Goal: Transaction & Acquisition: Purchase product/service

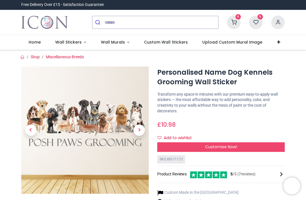
click at [144, 132] on span "Next" at bounding box center [138, 130] width 11 height 11
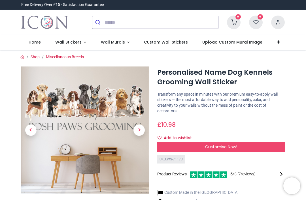
click at [141, 131] on span "Next" at bounding box center [138, 130] width 11 height 11
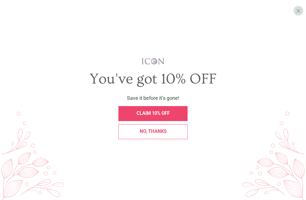
click at [172, 116] on div "CLAIM 10% OFF" at bounding box center [153, 113] width 62 height 5
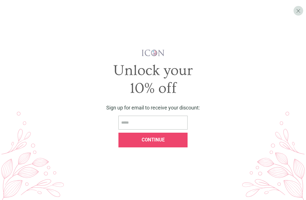
click at [161, 130] on input "email" at bounding box center [152, 123] width 69 height 14
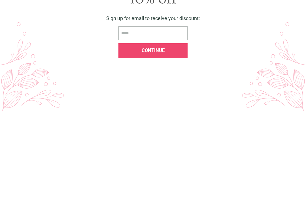
type input "**********"
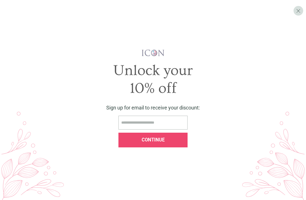
click at [167, 143] on div "Continue" at bounding box center [153, 140] width 62 height 5
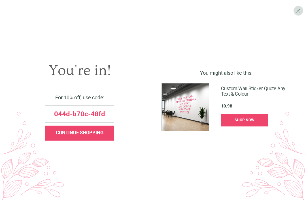
click at [105, 136] on div "CONTINUE SHOPPING" at bounding box center [80, 133] width 62 height 5
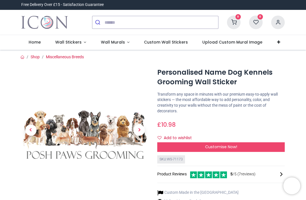
click at [140, 129] on span "Next" at bounding box center [138, 130] width 11 height 11
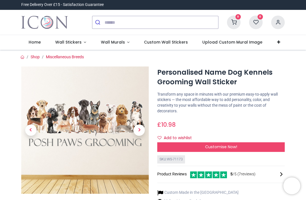
click at [142, 128] on span "Next" at bounding box center [138, 130] width 11 height 11
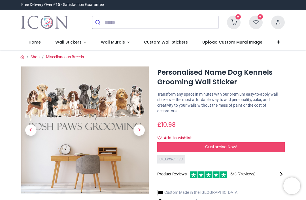
click at [140, 128] on span "Next" at bounding box center [138, 130] width 11 height 11
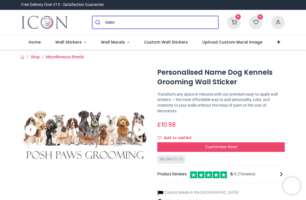
click at [124, 21] on input "search" at bounding box center [162, 22] width 114 height 12
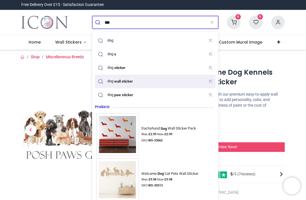
click at [133, 80] on mark "wall sticker" at bounding box center [123, 81] width 20 height 6
type input "**********"
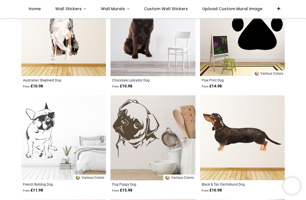
scroll to position [720, 0]
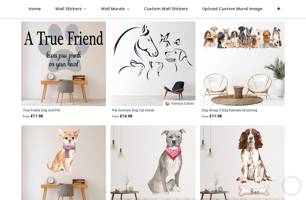
scroll to position [1521, 0]
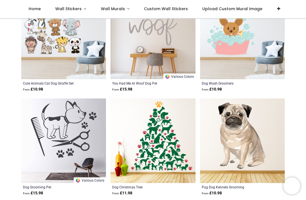
scroll to position [2698, 0]
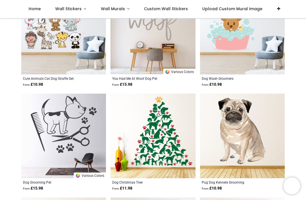
click at [284, 143] on img at bounding box center [242, 136] width 85 height 85
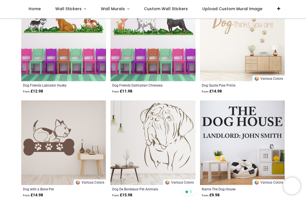
scroll to position [3733, 0]
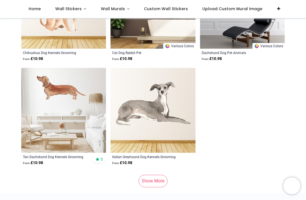
scroll to position [4816, 0]
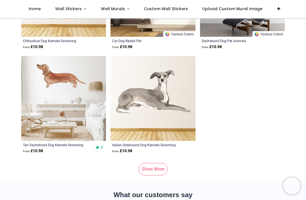
click at [159, 168] on link "Show More" at bounding box center [153, 169] width 29 height 12
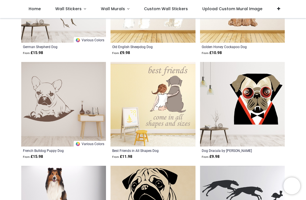
scroll to position [5643, 0]
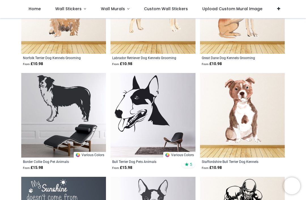
scroll to position [6155, 0]
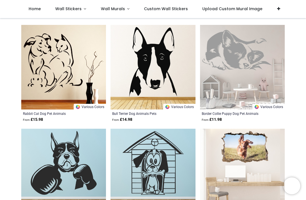
scroll to position [7345, 0]
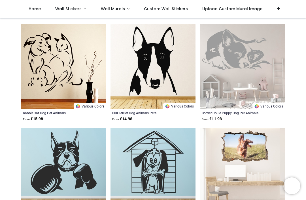
click at [176, 76] on img at bounding box center [152, 66] width 85 height 85
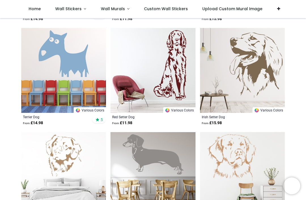
scroll to position [7762, 0]
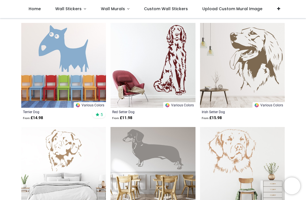
click at [173, 76] on img at bounding box center [152, 65] width 85 height 85
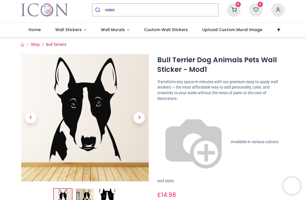
scroll to position [20, 0]
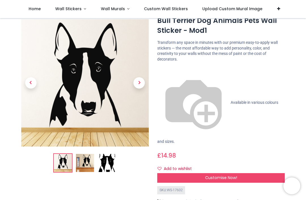
click at [261, 173] on div "Customise Now!" at bounding box center [220, 178] width 127 height 10
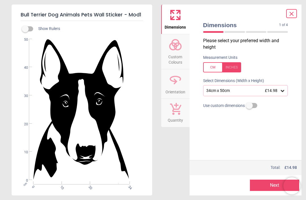
click at [215, 67] on div at bounding box center [222, 67] width 38 height 10
click at [283, 91] on icon at bounding box center [282, 91] width 3 height 2
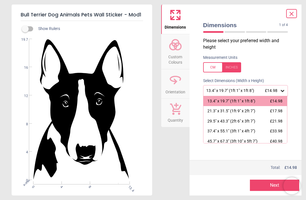
click at [297, 60] on div "Dimensions 1 of 4 1 of 5 Please select your preferred width and height Measurem…" at bounding box center [245, 100] width 112 height 191
click at [292, 55] on div "Measurement Units" at bounding box center [246, 64] width 94 height 22
click at [291, 16] on icon at bounding box center [291, 13] width 7 height 7
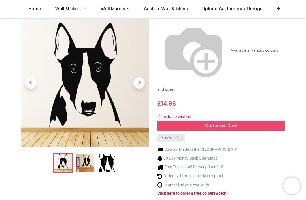
scroll to position [73, 0]
click at [247, 121] on div "Customise Now!" at bounding box center [220, 126] width 127 height 10
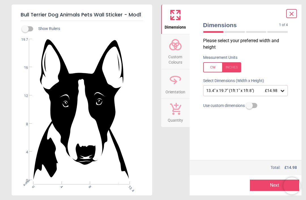
click at [261, 91] on div "13.4" x 19.7" (1ft 1" x 1ft 8") £14.98" at bounding box center [243, 90] width 74 height 5
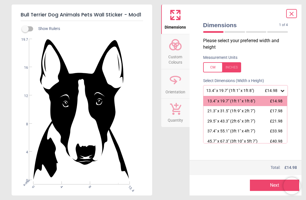
click at [280, 101] on span "£14.98" at bounding box center [276, 101] width 12 height 5
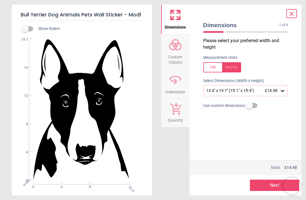
click at [270, 186] on button "Next" at bounding box center [274, 185] width 49 height 11
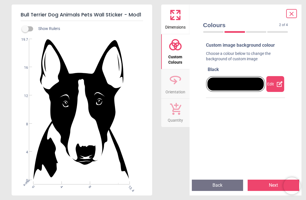
click at [248, 85] on div at bounding box center [235, 84] width 57 height 13
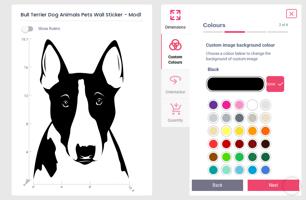
click at [212, 106] on div at bounding box center [213, 105] width 8 height 8
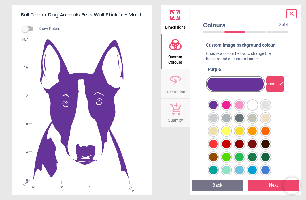
click at [271, 182] on button "Next" at bounding box center [274, 185] width 52 height 11
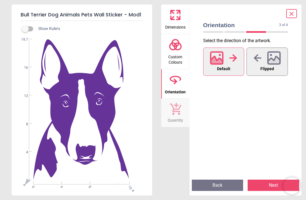
click at [268, 182] on button "Next" at bounding box center [274, 185] width 52 height 11
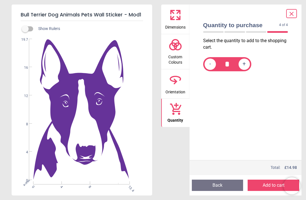
click at [271, 183] on button "Add to cart" at bounding box center [274, 185] width 52 height 11
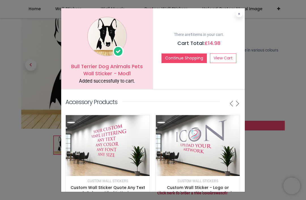
click at [242, 11] on button at bounding box center [239, 13] width 7 height 7
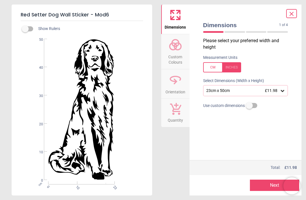
click at [215, 68] on div at bounding box center [222, 67] width 38 height 10
click at [271, 188] on button "Next" at bounding box center [274, 185] width 49 height 11
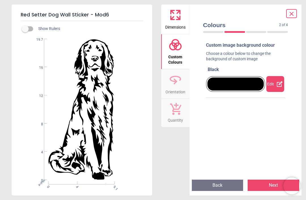
click at [272, 81] on div "Edit" at bounding box center [275, 84] width 18 height 16
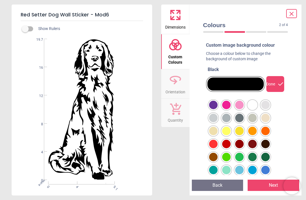
click at [214, 103] on div at bounding box center [213, 105] width 8 height 8
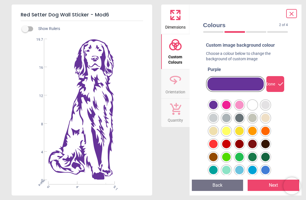
click at [274, 183] on button "Next" at bounding box center [274, 185] width 52 height 11
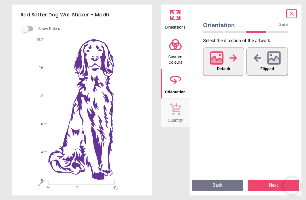
click at [271, 187] on button "Next" at bounding box center [274, 185] width 52 height 11
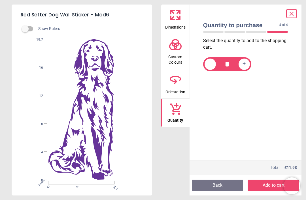
click at [271, 186] on button "Add to cart" at bounding box center [274, 185] width 52 height 11
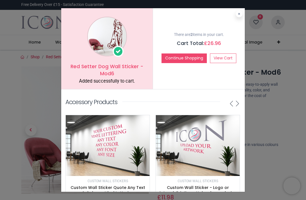
click at [222, 59] on link "View Cart" at bounding box center [223, 59] width 26 height 10
click at [190, 58] on button "Continue Shopping" at bounding box center [183, 59] width 45 height 10
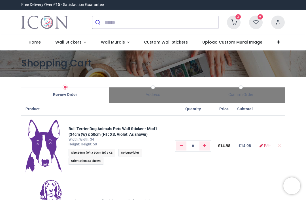
click at [276, 144] on td at bounding box center [279, 146] width 11 height 60
click at [180, 144] on link "Remove one" at bounding box center [181, 146] width 10 height 9
type input "*"
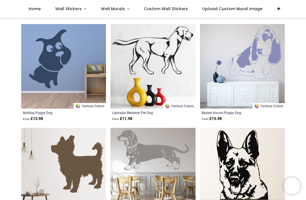
scroll to position [390, 0]
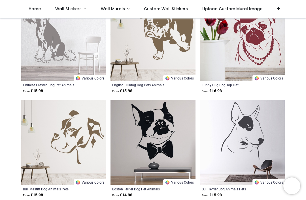
scroll to position [1146, 0]
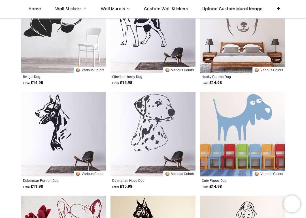
scroll to position [1466, 0]
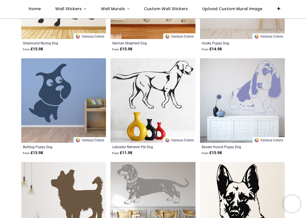
scroll to position [355, 0]
click at [265, 112] on img at bounding box center [242, 100] width 85 height 85
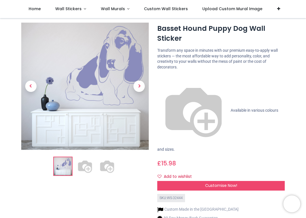
scroll to position [13, 0]
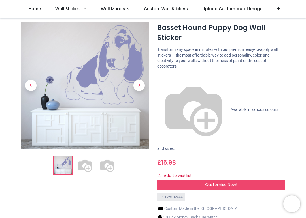
click at [232, 182] on span "Customise Now!" at bounding box center [221, 185] width 32 height 6
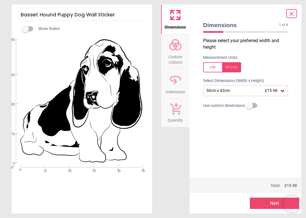
click at [212, 67] on div at bounding box center [222, 67] width 38 height 10
click at [271, 203] on button "Next" at bounding box center [274, 203] width 49 height 11
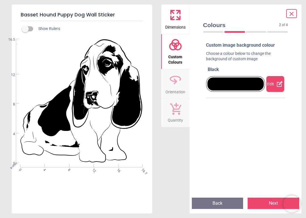
click at [279, 88] on div "Edit" at bounding box center [275, 84] width 18 height 16
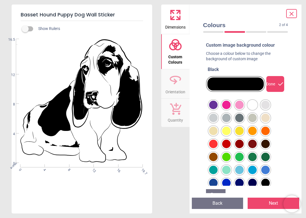
click at [214, 108] on div at bounding box center [213, 105] width 8 height 8
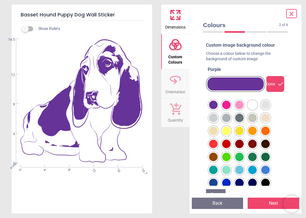
click at [267, 203] on button "Next" at bounding box center [274, 203] width 52 height 11
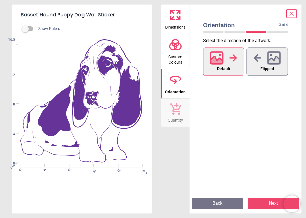
click at [270, 63] on icon at bounding box center [274, 58] width 12 height 12
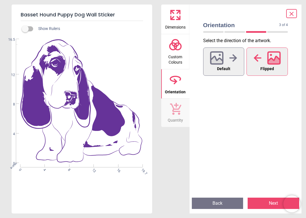
click at [223, 64] on icon at bounding box center [217, 61] width 12 height 10
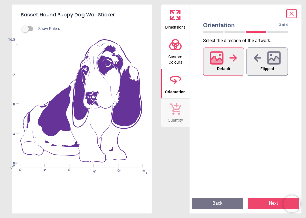
click at [279, 65] on button "Flipped" at bounding box center [266, 62] width 41 height 28
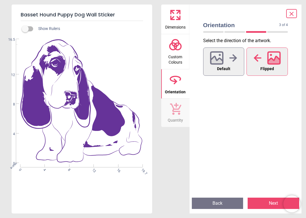
click at [234, 68] on button "Default" at bounding box center [223, 62] width 41 height 28
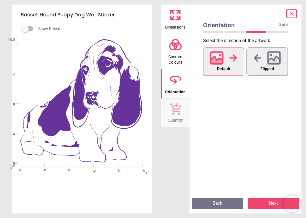
click at [269, 205] on button "Next" at bounding box center [274, 203] width 52 height 11
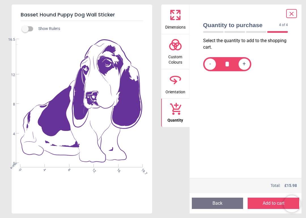
click at [270, 205] on button "Add to cart" at bounding box center [274, 203] width 52 height 11
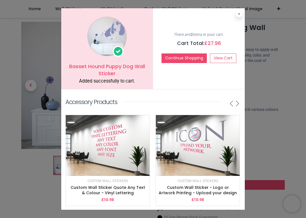
click at [226, 58] on link "View Cart" at bounding box center [223, 59] width 26 height 10
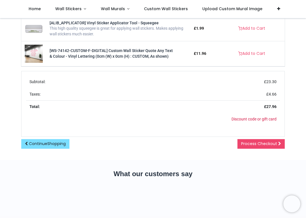
scroll to position [317, 0]
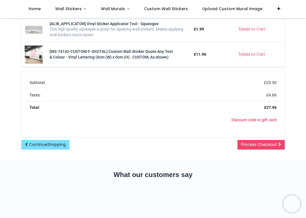
click at [279, 143] on span at bounding box center [279, 145] width 3 height 4
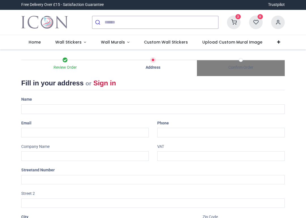
select select "***"
click at [93, 101] on div "Name" at bounding box center [153, 104] width 272 height 19
click at [88, 110] on input "text" at bounding box center [152, 110] width 263 height 10
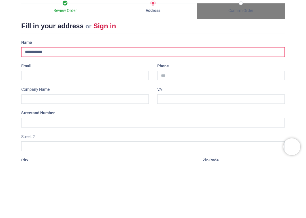
type input "**********"
click at [56, 128] on input "email" at bounding box center [84, 133] width 127 height 10
type input "**********"
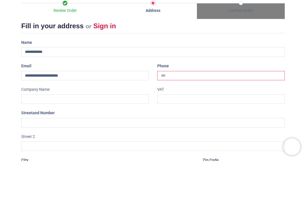
type input "**********"
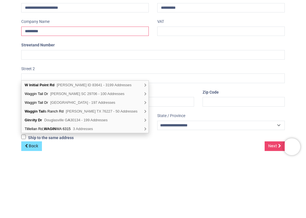
scroll to position [67, 0]
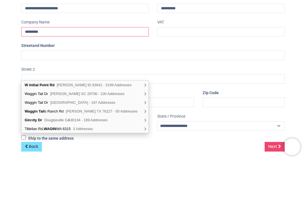
type input "*********"
click at [74, 108] on input "text" at bounding box center [152, 113] width 263 height 10
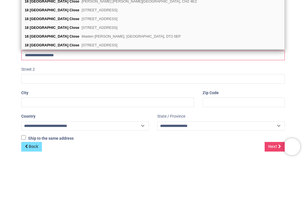
type input "**********"
click at [93, 155] on input "text" at bounding box center [107, 160] width 173 height 10
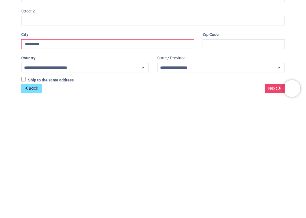
type input "**********"
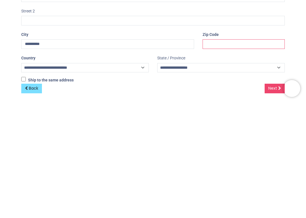
click at [237, 155] on input "text" at bounding box center [244, 160] width 82 height 10
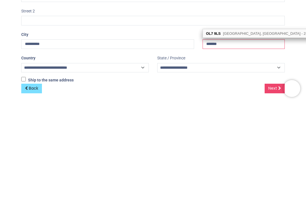
scroll to position [0, 0]
type input "*******"
click at [274, 201] on span "Next" at bounding box center [272, 204] width 9 height 6
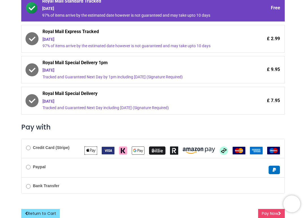
scroll to position [117, 0]
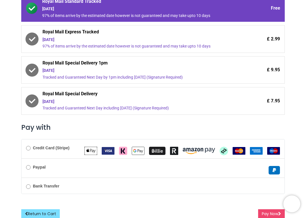
click at [273, 212] on button "Pay Now" at bounding box center [271, 215] width 27 height 10
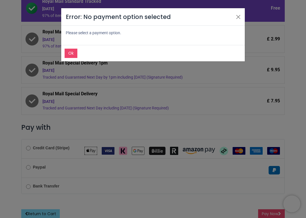
click at [303, 114] on div "Error: No payment option selected Please select a payment option. Ok" at bounding box center [153, 109] width 306 height 218
click at [68, 57] on button "Ok" at bounding box center [71, 54] width 13 height 10
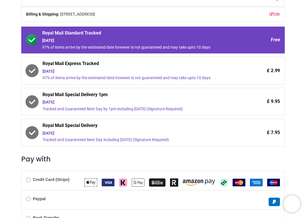
scroll to position [64, 0]
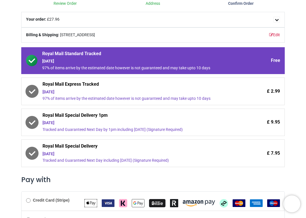
click at [158, 59] on div "Thursday 28th August" at bounding box center [137, 62] width 190 height 6
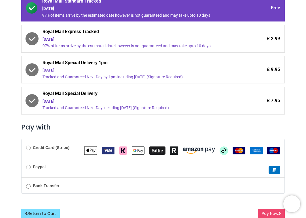
scroll to position [117, 0]
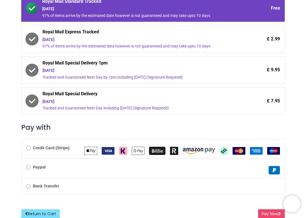
click at [274, 210] on button "Pay Now" at bounding box center [271, 215] width 27 height 10
